Goal: Transaction & Acquisition: Subscribe to service/newsletter

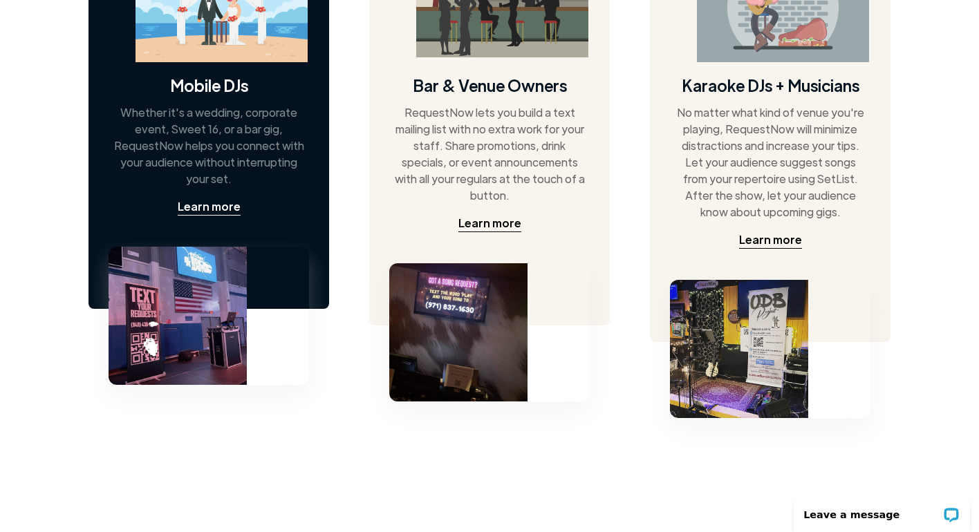
scroll to position [818, 0]
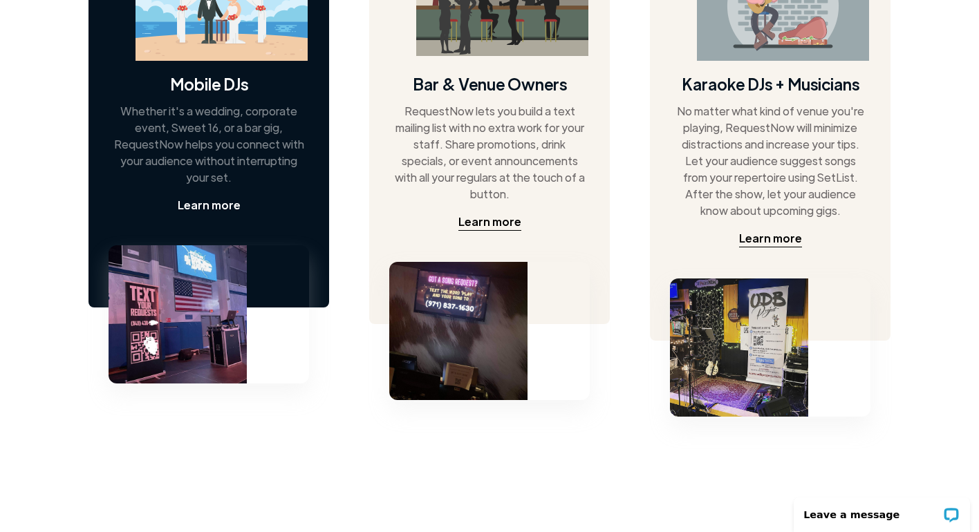
click at [219, 207] on div "Learn more" at bounding box center [209, 205] width 63 height 17
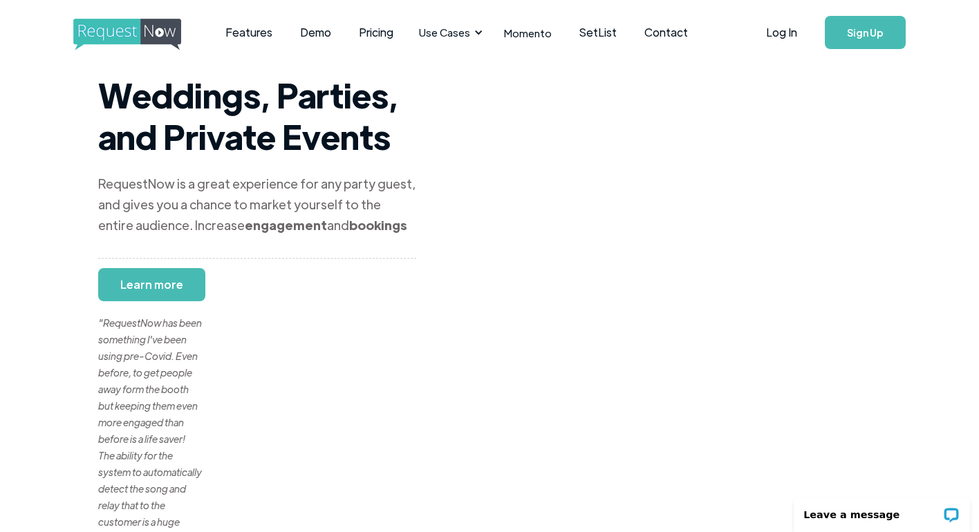
scroll to position [3, 0]
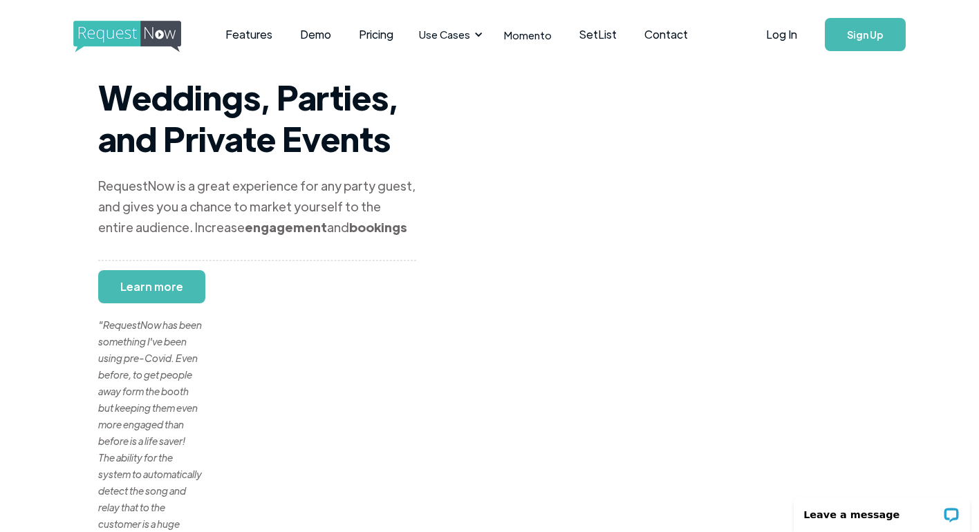
click at [168, 284] on div ""RequestNow has been something I've been using pre-Covid. Even before, to get p…" at bounding box center [150, 474] width 104 height 382
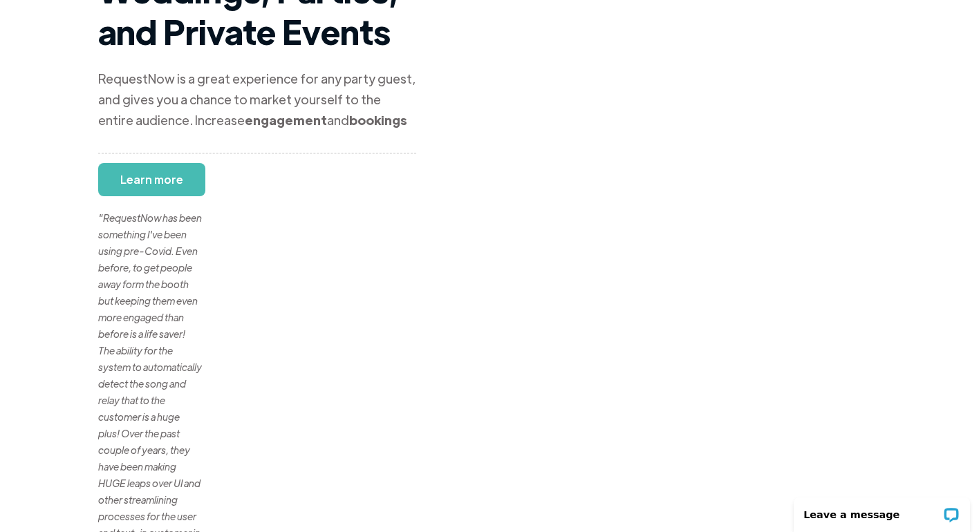
scroll to position [0, 0]
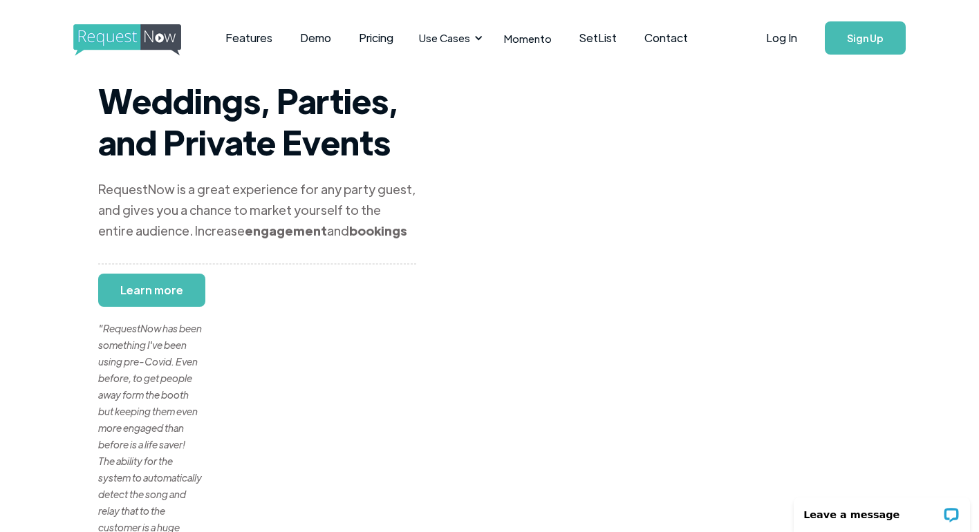
click at [135, 288] on div ""RequestNow has been something I've been using pre-Covid. Even before, to get p…" at bounding box center [150, 478] width 104 height 382
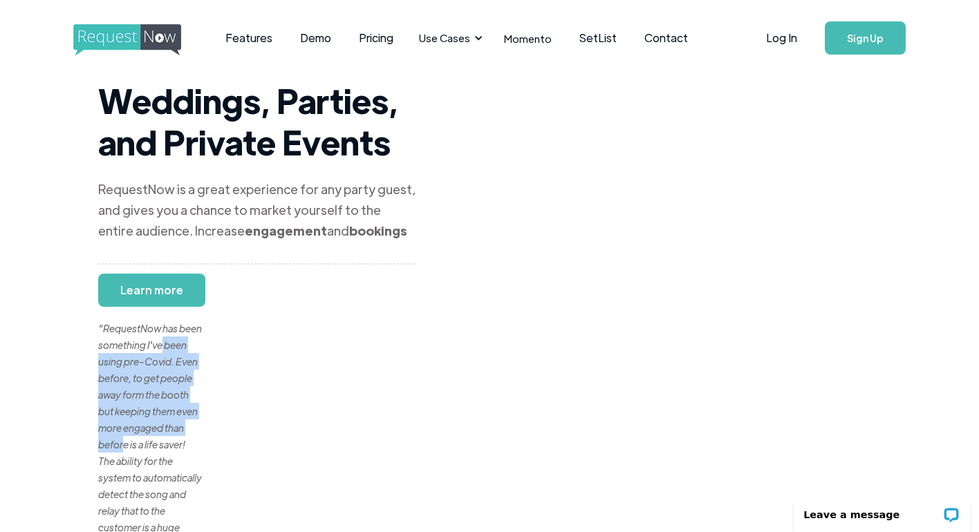
drag, startPoint x: 185, startPoint y: 348, endPoint x: 185, endPoint y: 444, distance: 96.1
click at [185, 444] on div ""RequestNow has been something I've been using pre-Covid. Even before, to get p…" at bounding box center [150, 478] width 104 height 382
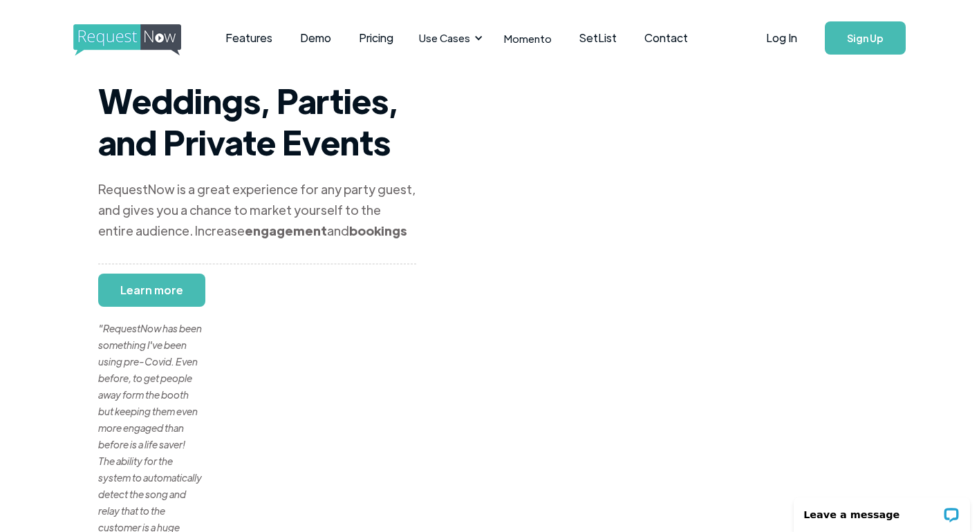
click at [844, 46] on link "Sign Up" at bounding box center [865, 37] width 81 height 33
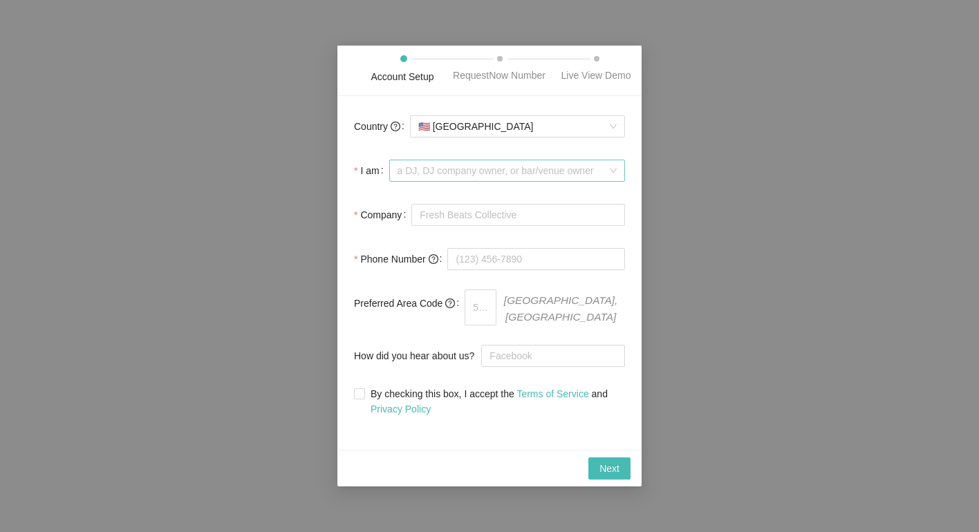
click at [491, 181] on span "a DJ, DJ company owner, or bar/venue owner" at bounding box center [507, 170] width 219 height 21
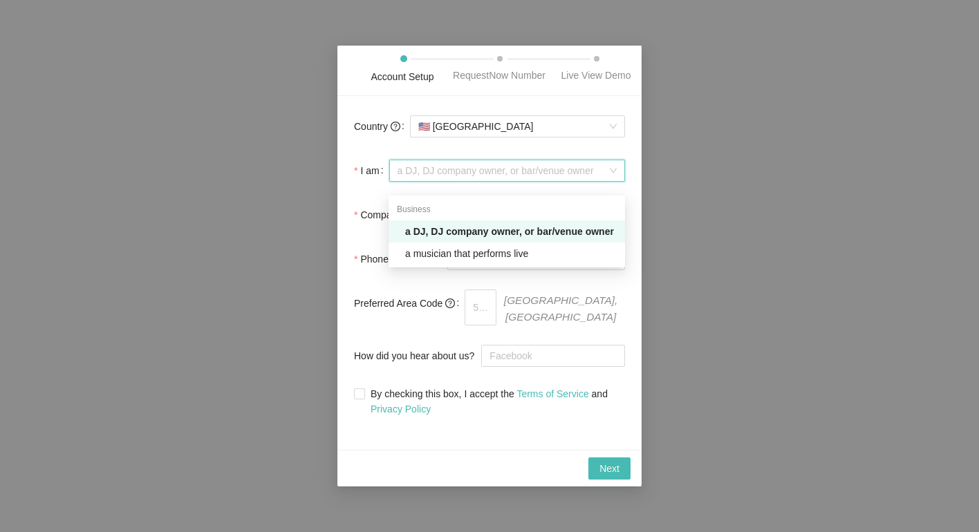
click at [487, 237] on div "a DJ, DJ company owner, or bar/venue owner" at bounding box center [511, 231] width 212 height 15
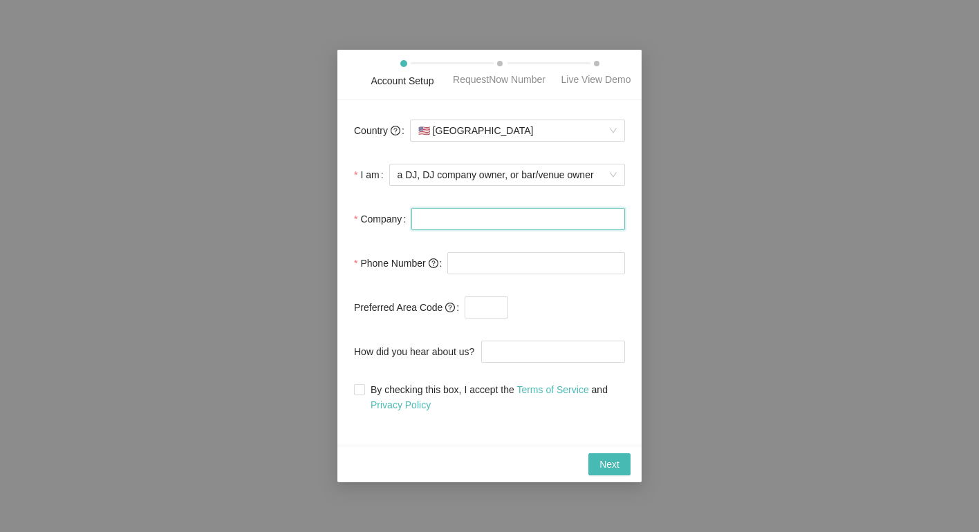
click at [489, 230] on input "Company" at bounding box center [518, 219] width 214 height 22
click at [447, 138] on span "🇺🇸 United States" at bounding box center [517, 130] width 198 height 21
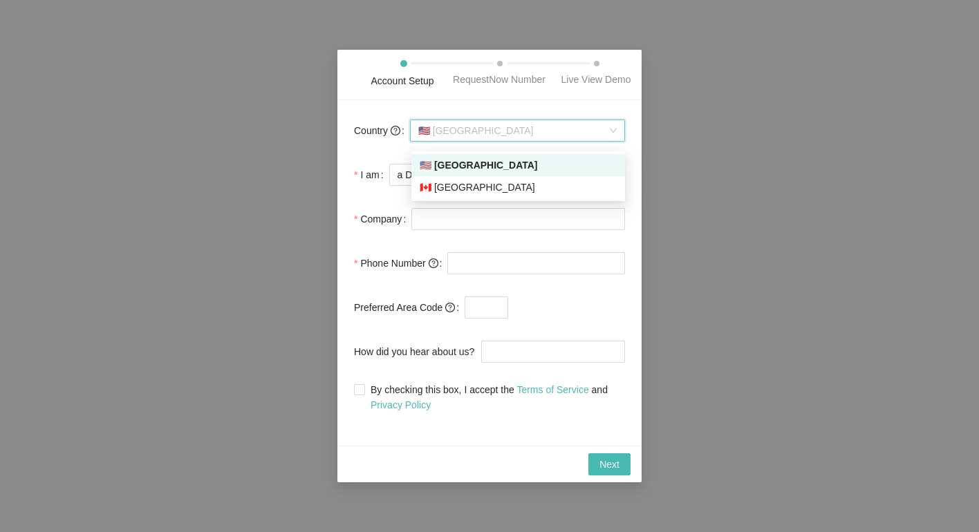
click at [450, 162] on div "🇺🇸 United States" at bounding box center [518, 165] width 197 height 15
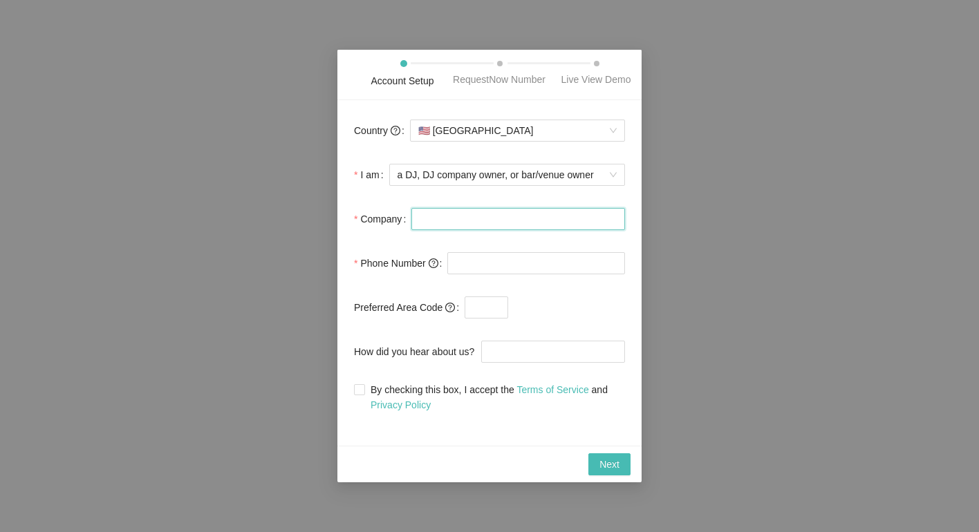
click at [432, 230] on input "Company" at bounding box center [518, 219] width 214 height 22
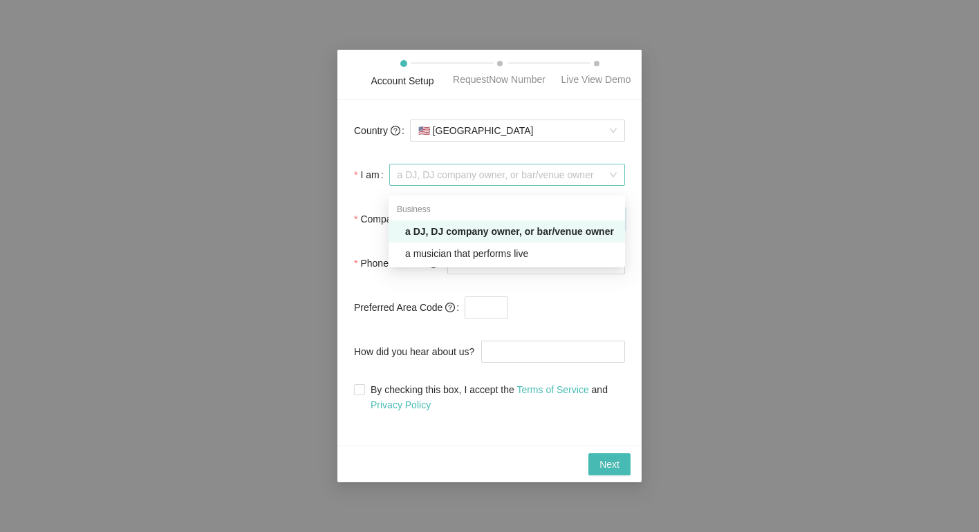
click at [442, 185] on span "a DJ, DJ company owner, or bar/venue owner" at bounding box center [507, 175] width 219 height 21
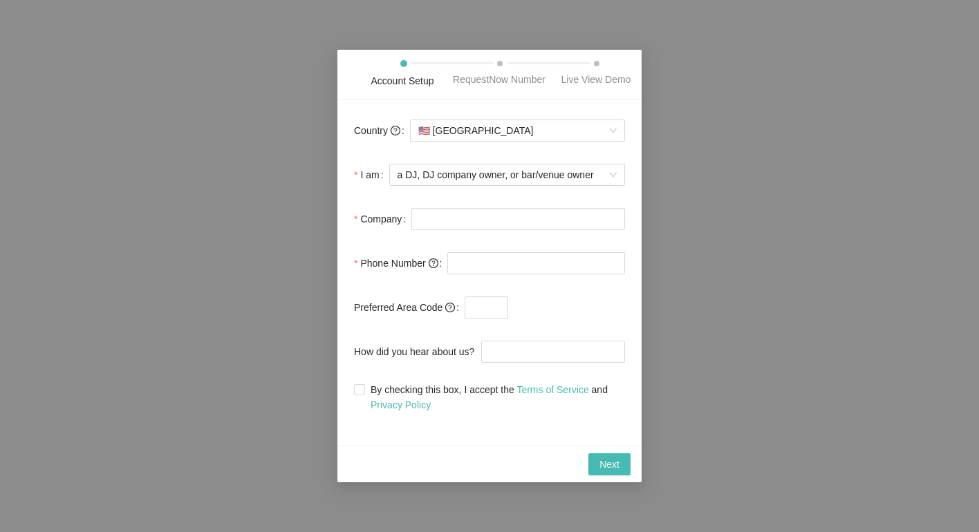
click at [412, 315] on span "Preferred Area Code" at bounding box center [404, 307] width 101 height 15
click at [479, 277] on div at bounding box center [536, 264] width 178 height 28
click at [479, 274] on input "tel" at bounding box center [536, 263] width 178 height 22
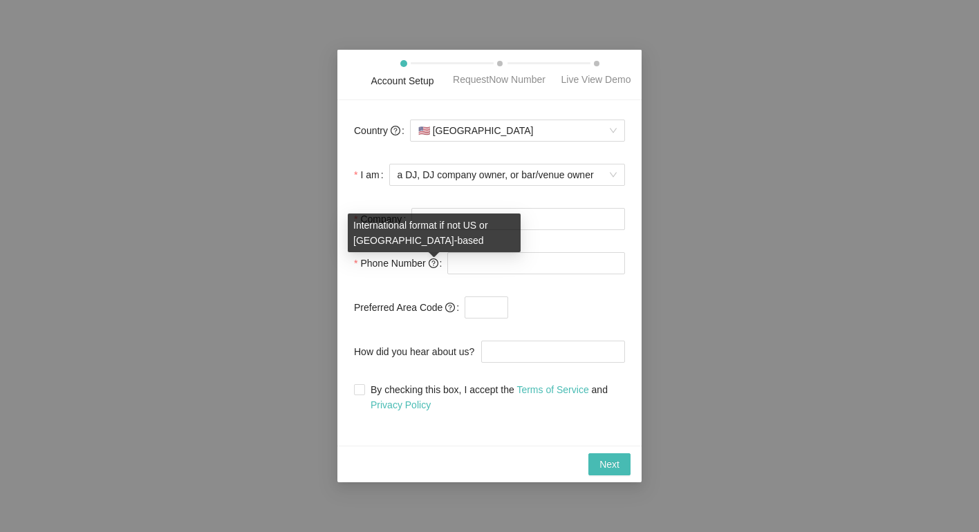
click at [431, 267] on icon "question-circle" at bounding box center [434, 264] width 10 height 10
click at [433, 268] on icon "question-circle" at bounding box center [434, 264] width 10 height 10
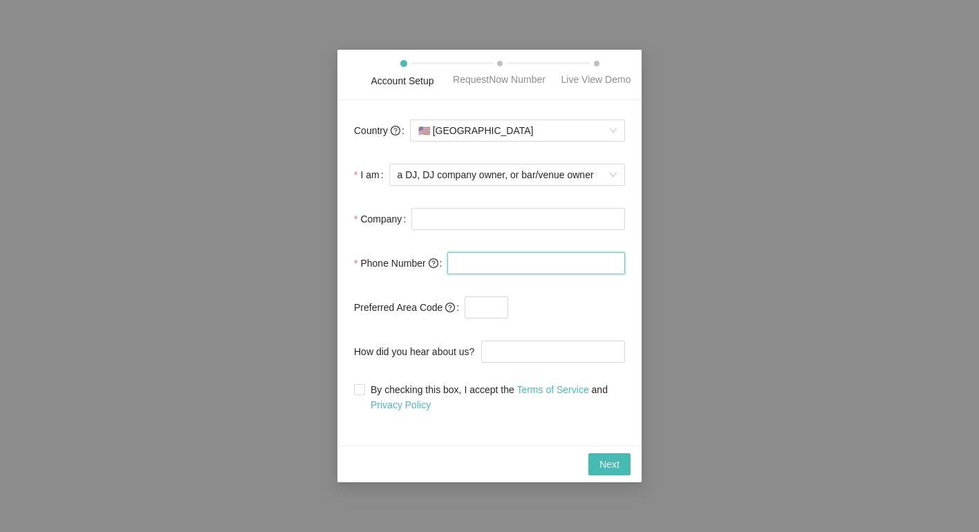
click at [469, 273] on input "tel" at bounding box center [536, 263] width 178 height 22
click at [483, 319] on input "text" at bounding box center [487, 308] width 44 height 22
click at [460, 362] on label "How did you hear about us?" at bounding box center [417, 352] width 127 height 28
click at [481, 362] on input "How did you hear about us?" at bounding box center [553, 352] width 144 height 22
